Goal: Transaction & Acquisition: Obtain resource

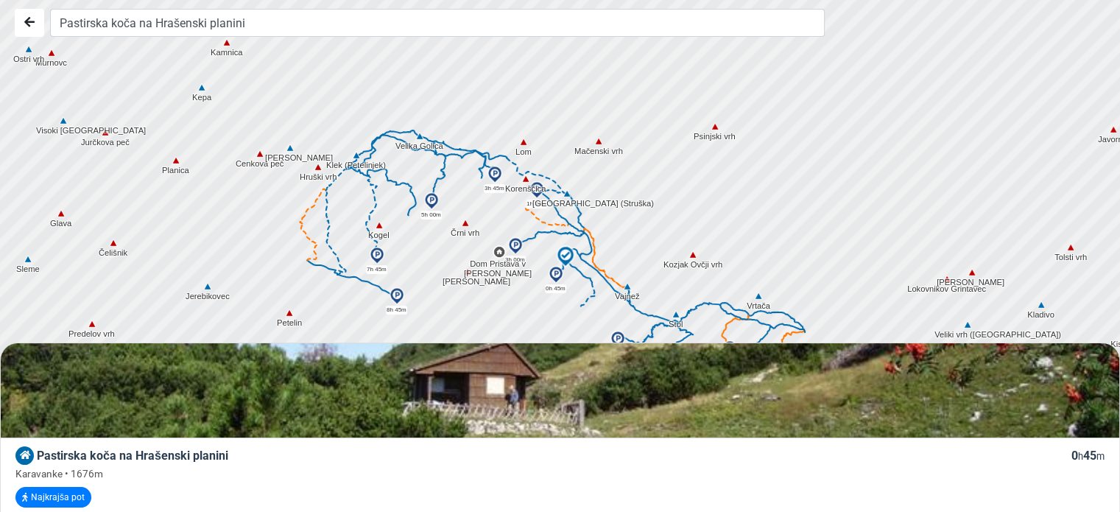
click at [465, 223] on img at bounding box center [465, 222] width 13 height 13
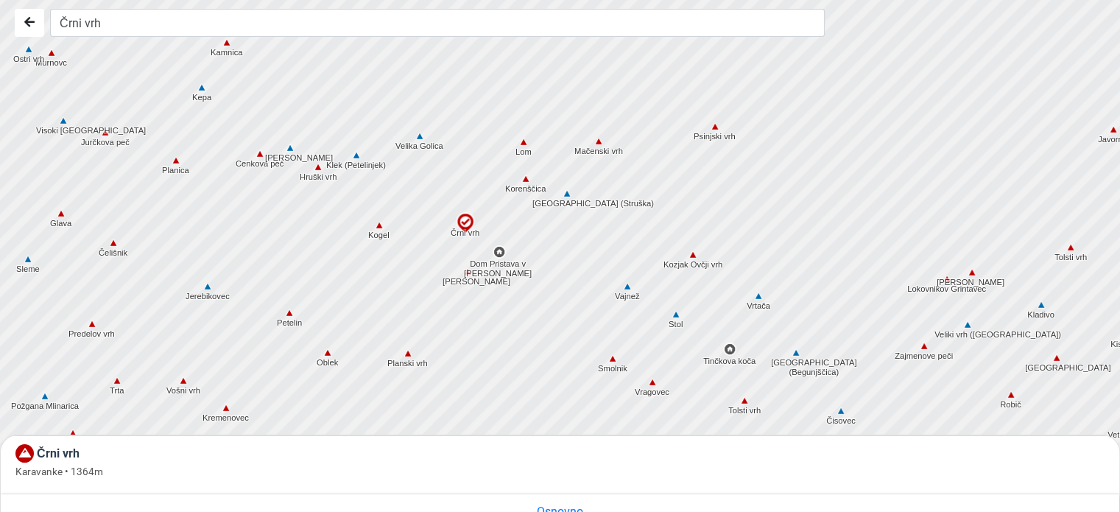
click at [465, 223] on img at bounding box center [465, 223] width 22 height 22
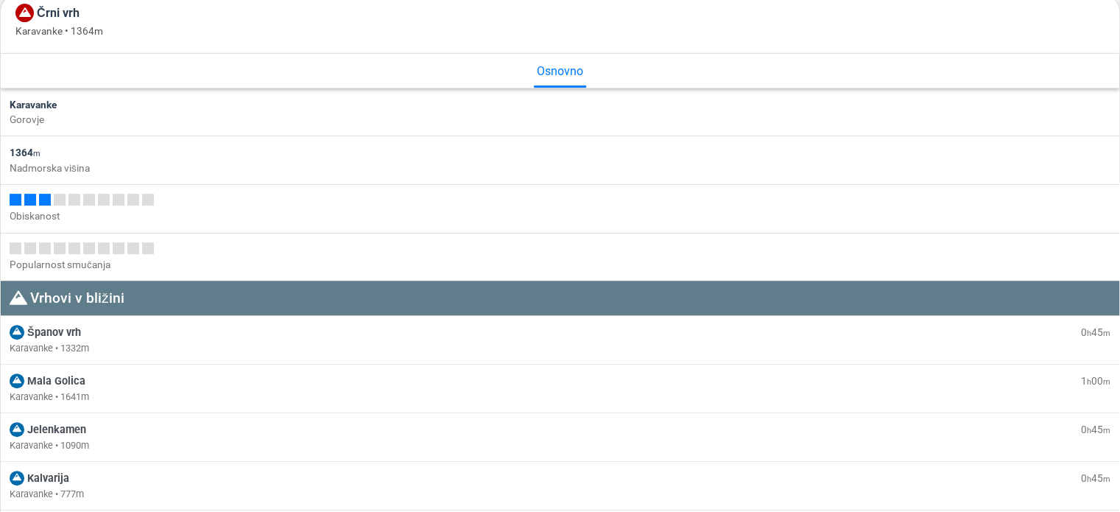
scroll to position [442, 0]
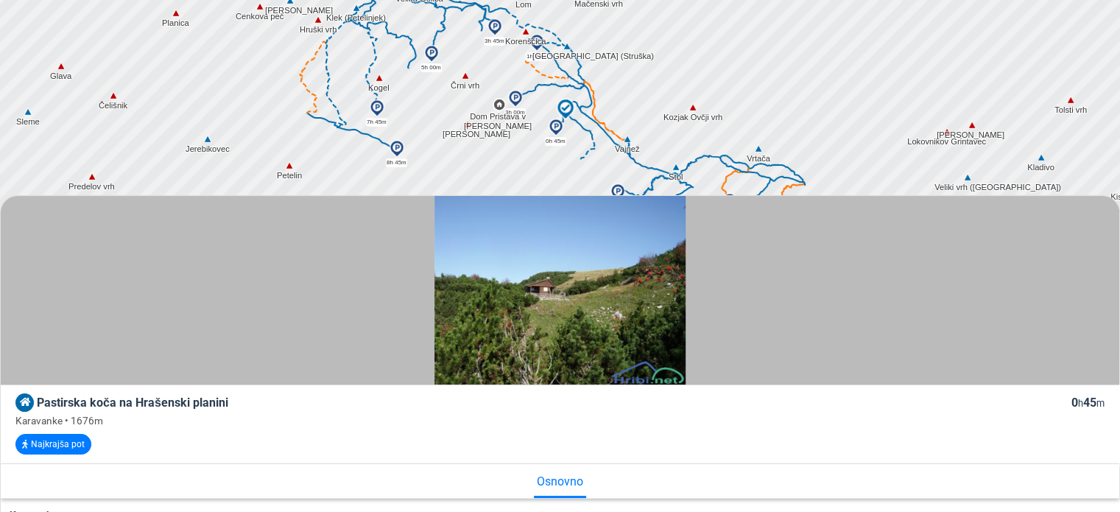
scroll to position [221, 0]
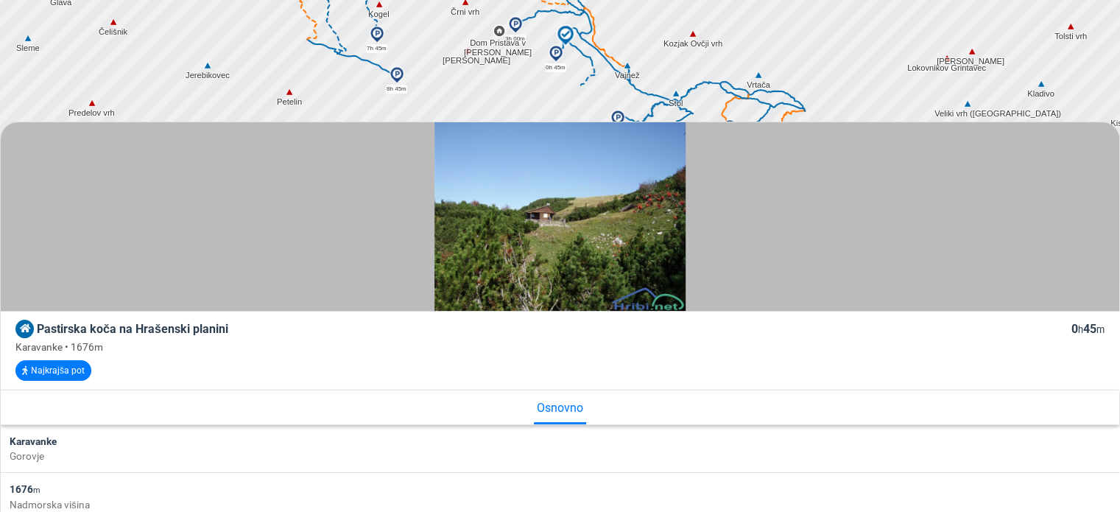
click at [542, 219] on img at bounding box center [559, 216] width 251 height 188
click at [544, 243] on img at bounding box center [559, 216] width 251 height 188
click at [521, 225] on img at bounding box center [559, 216] width 251 height 188
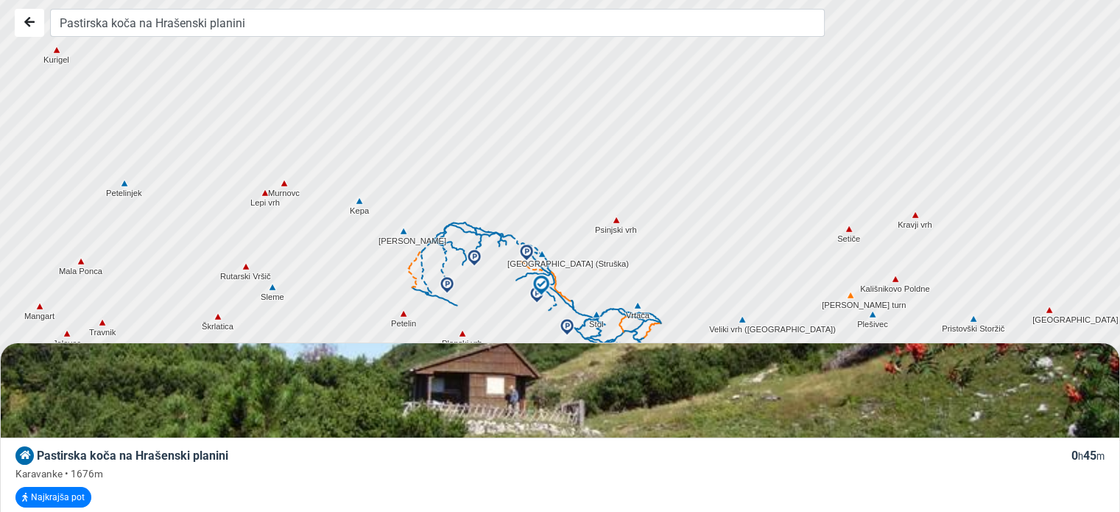
scroll to position [74, 0]
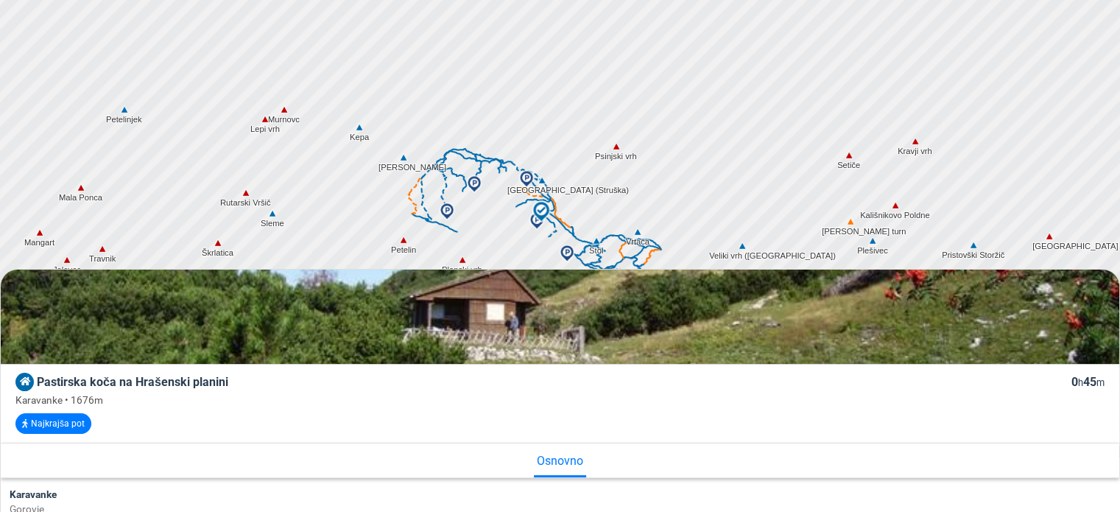
click at [540, 311] on img at bounding box center [560, 316] width 1118 height 839
click at [60, 426] on button "Najkrajša pot" at bounding box center [53, 423] width 76 height 21
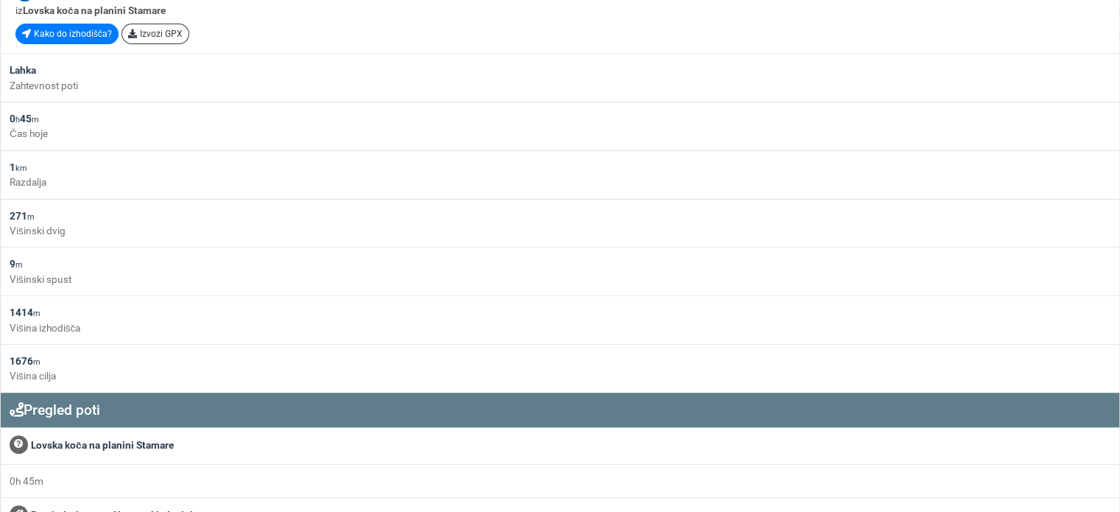
scroll to position [481, 0]
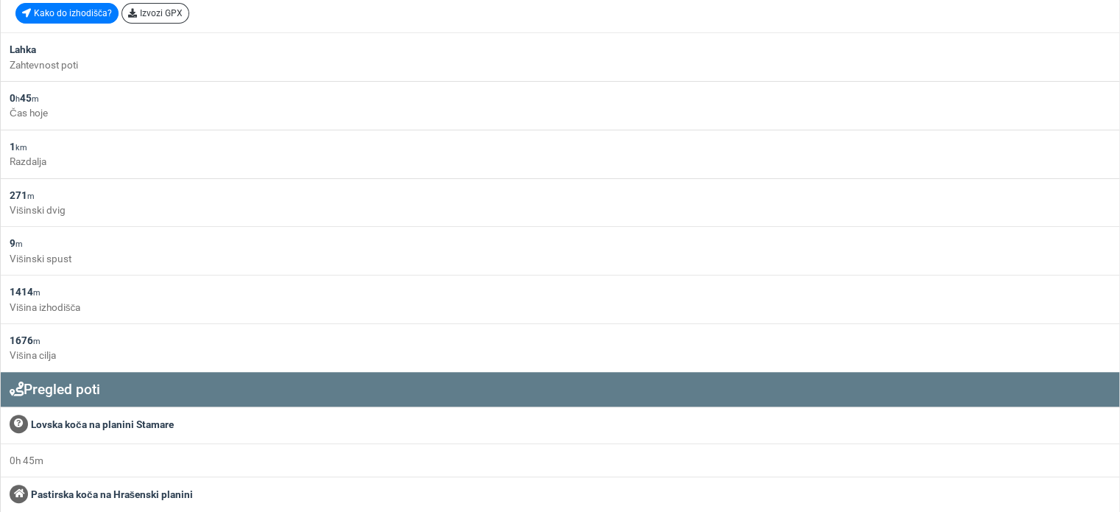
click at [91, 494] on div "Pastirska koča na Hrašenski planini" at bounding box center [560, 495] width 1101 height 18
click at [73, 488] on div "Pastirska koča na Hrašenski planini" at bounding box center [560, 495] width 1101 height 18
click at [11, 488] on div at bounding box center [19, 493] width 18 height 18
click at [48, 424] on div "Lovska koča na planini Stamare" at bounding box center [560, 425] width 1101 height 18
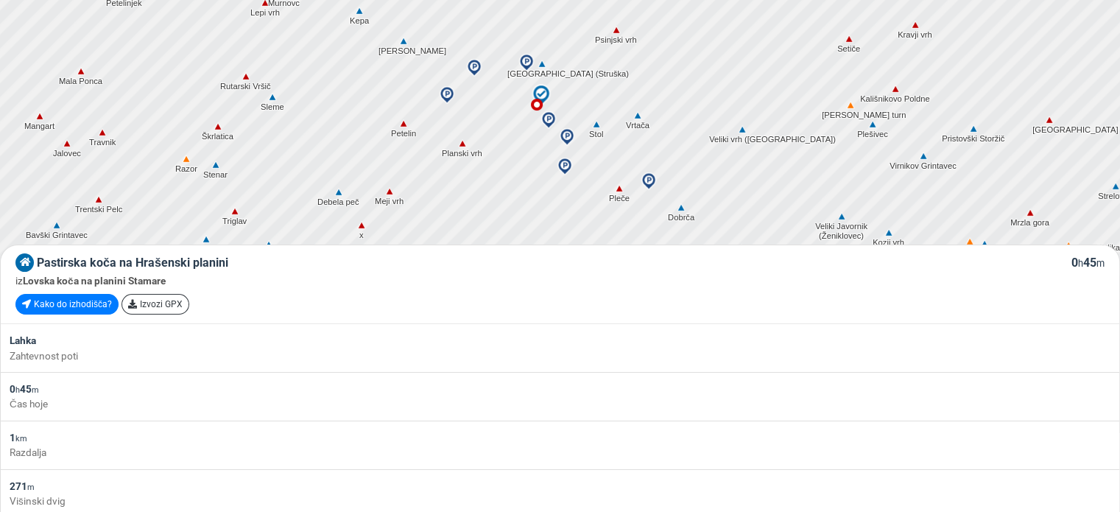
scroll to position [186, 0]
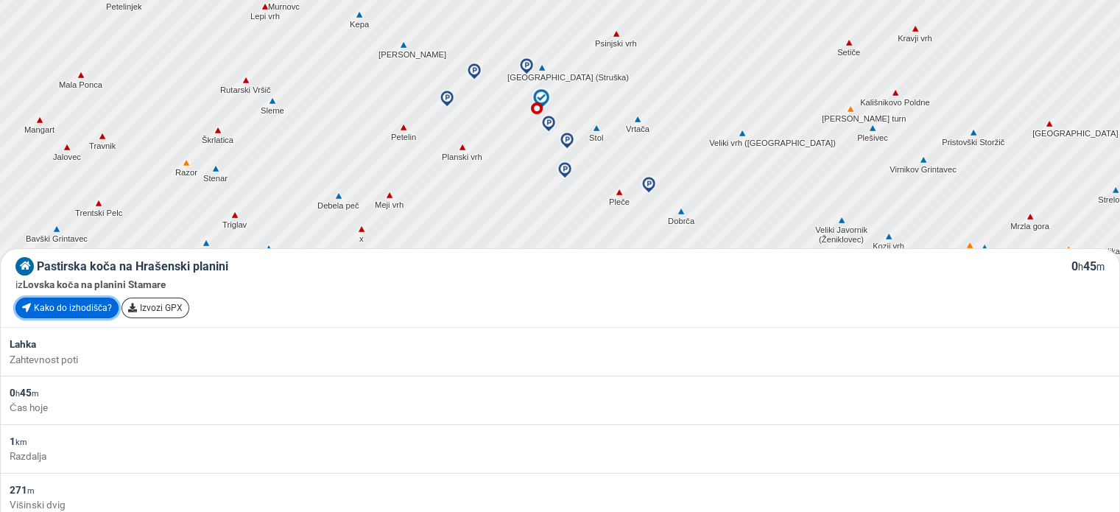
click at [66, 302] on link "Kako do izhodišča?" at bounding box center [66, 307] width 103 height 21
click at [148, 302] on link "Izvozi GPX" at bounding box center [155, 307] width 68 height 21
click at [1109, 501] on div at bounding box center [1109, 501] width 0 height 0
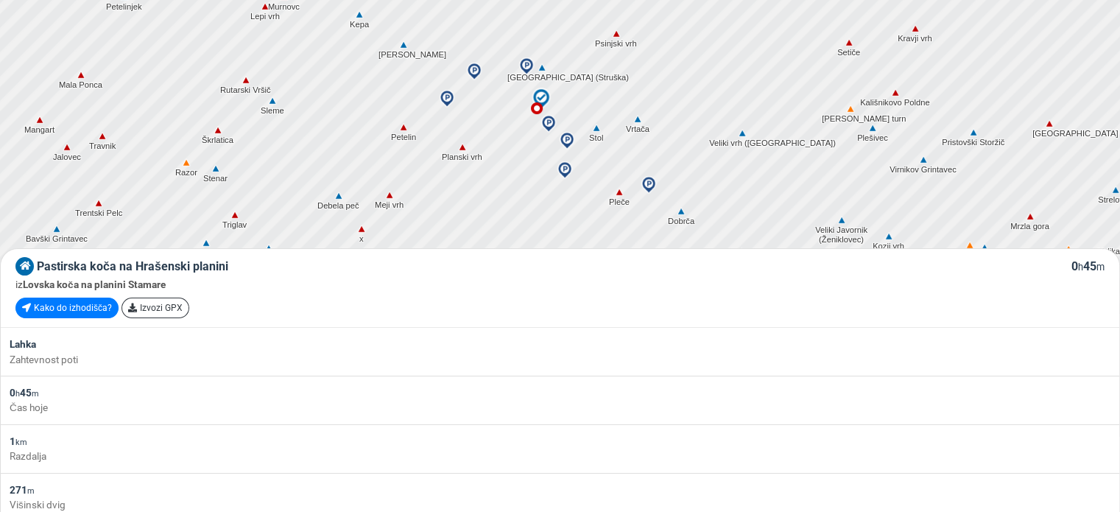
click at [888, 282] on div "iz Lovska koča na planini Stamare" at bounding box center [559, 284] width 1089 height 15
